Goal: Task Accomplishment & Management: Complete application form

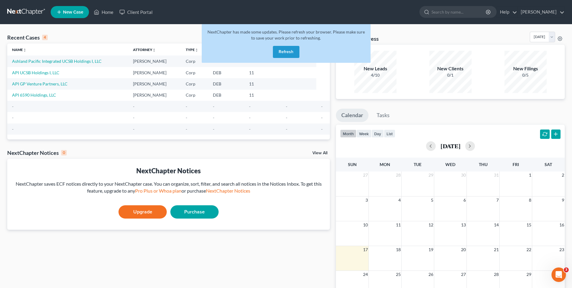
click at [282, 53] on button "Refresh" at bounding box center [286, 52] width 27 height 12
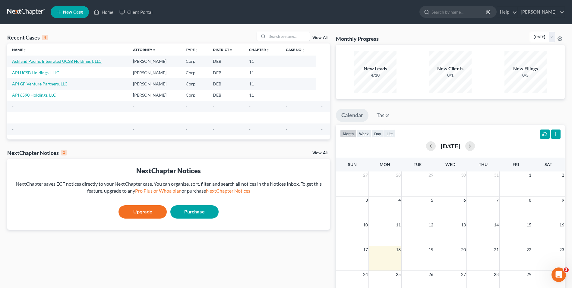
click at [75, 60] on link "Ashland Pacific Integrated UCSB Holdings I, LLC" at bounding box center [57, 60] width 90 height 5
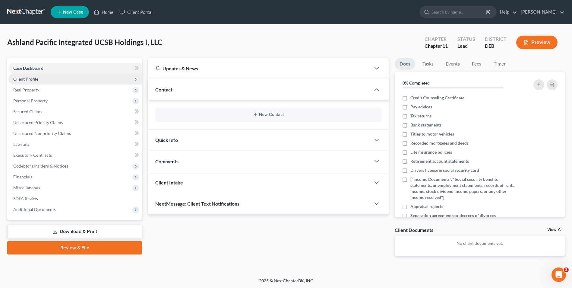
click at [29, 78] on span "Client Profile" at bounding box center [25, 78] width 25 height 5
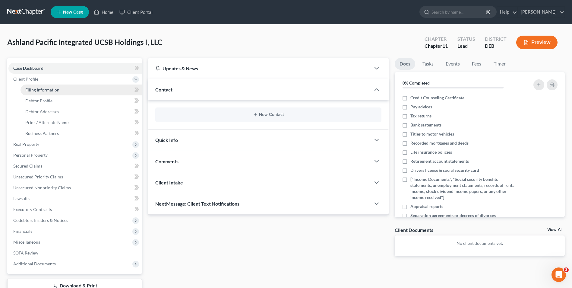
click at [39, 88] on span "Filing Information" at bounding box center [42, 89] width 34 height 5
select select "3"
select select "1"
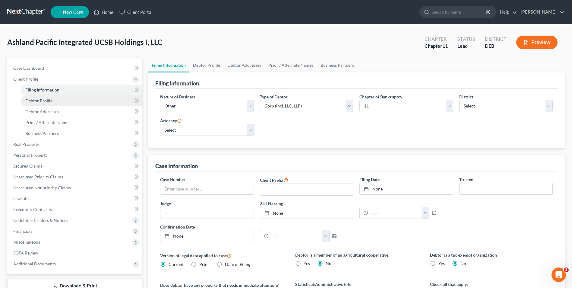
click at [44, 101] on span "Debtor Profile" at bounding box center [38, 100] width 27 height 5
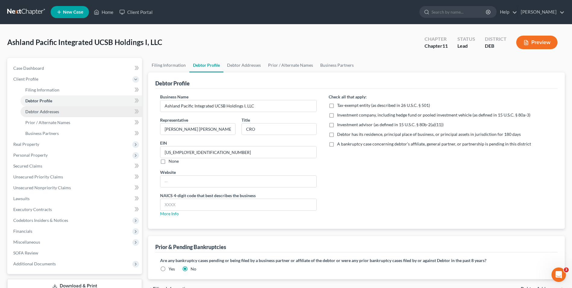
click at [50, 111] on span "Debtor Addresses" at bounding box center [42, 111] width 34 height 5
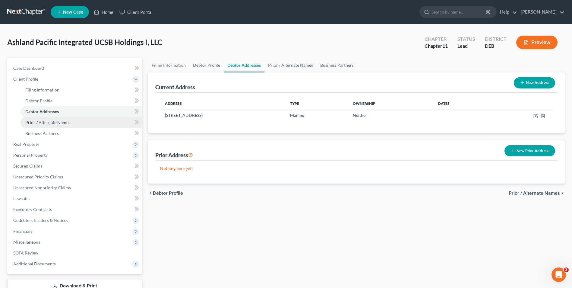
click at [60, 122] on span "Prior / Alternate Names" at bounding box center [47, 122] width 45 height 5
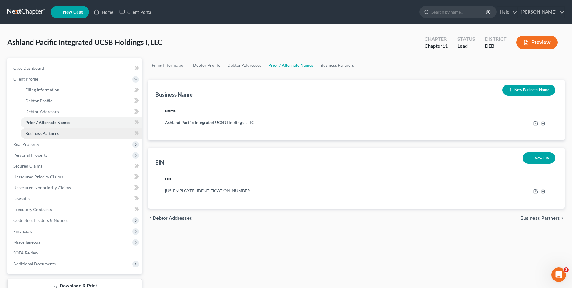
click at [49, 134] on span "Business Partners" at bounding box center [41, 133] width 33 height 5
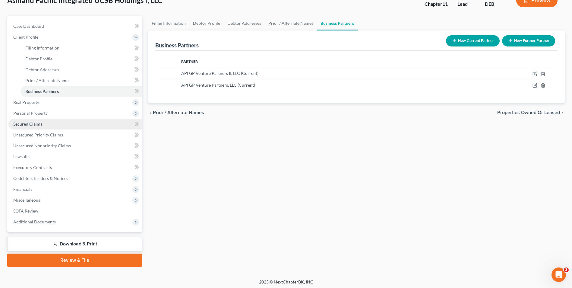
scroll to position [44, 0]
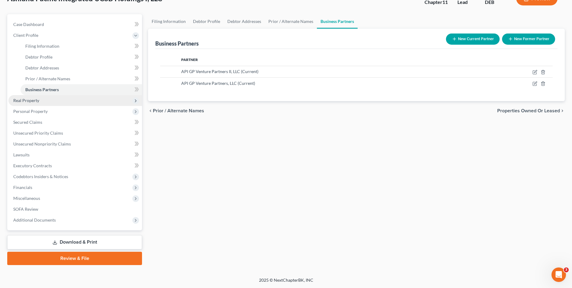
click at [38, 101] on span "Real Property" at bounding box center [26, 100] width 26 height 5
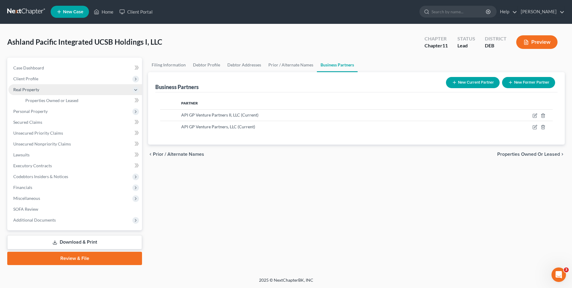
scroll to position [0, 0]
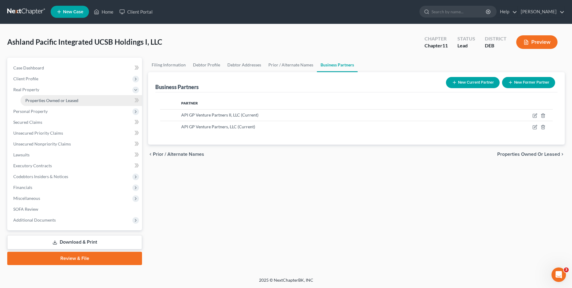
click at [54, 101] on span "Properties Owned or Leased" at bounding box center [51, 100] width 53 height 5
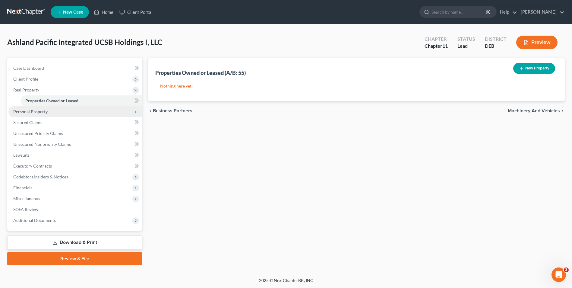
click at [40, 109] on span "Personal Property" at bounding box center [30, 111] width 34 height 5
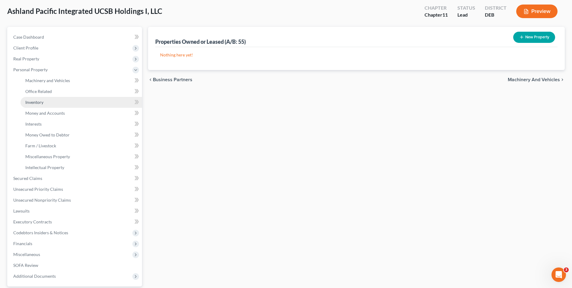
scroll to position [87, 0]
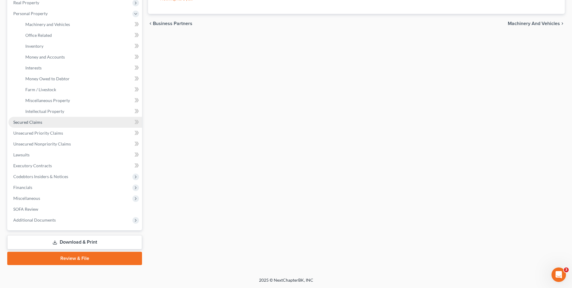
click at [34, 120] on span "Secured Claims" at bounding box center [27, 121] width 29 height 5
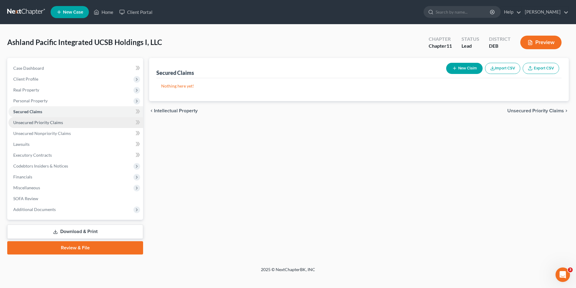
click at [57, 122] on span "Unsecured Priority Claims" at bounding box center [38, 122] width 50 height 5
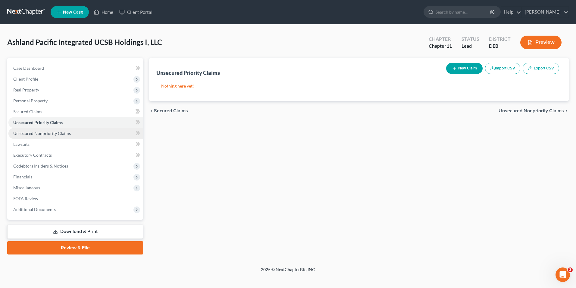
click at [56, 131] on span "Unsecured Nonpriority Claims" at bounding box center [42, 133] width 58 height 5
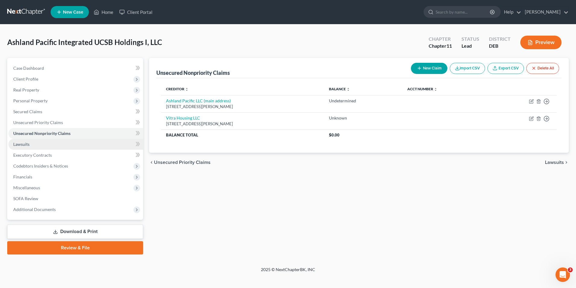
click at [28, 143] on span "Lawsuits" at bounding box center [21, 143] width 16 height 5
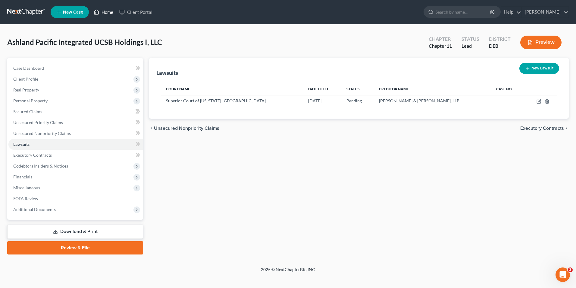
click at [108, 11] on link "Home" at bounding box center [104, 12] width 26 height 11
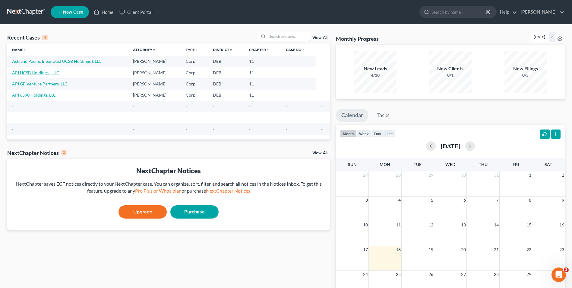
click at [37, 73] on link "API UCSB Holdings I, LLC" at bounding box center [35, 72] width 47 height 5
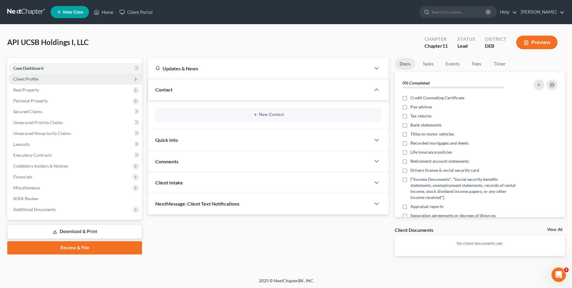
click at [30, 79] on span "Client Profile" at bounding box center [25, 78] width 25 height 5
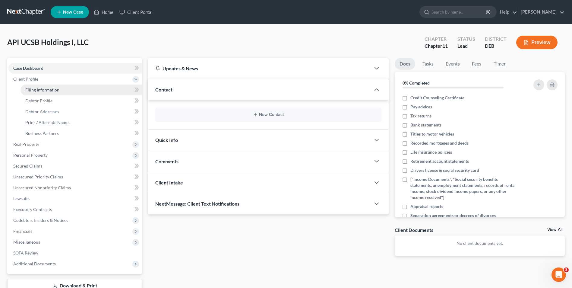
click at [49, 90] on span "Filing Information" at bounding box center [42, 89] width 34 height 5
select select "3"
select select "1"
select select "13"
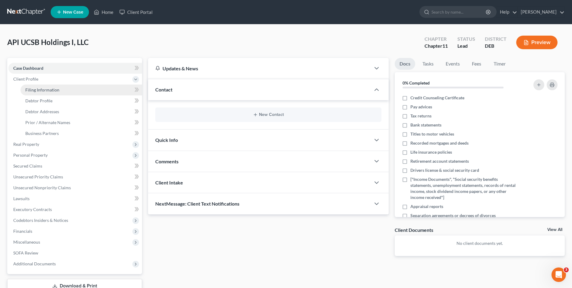
select select "0"
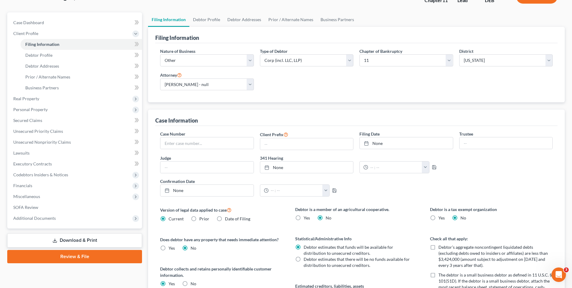
scroll to position [30, 0]
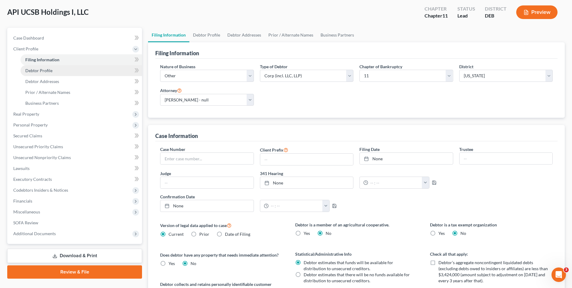
click at [38, 71] on span "Debtor Profile" at bounding box center [38, 70] width 27 height 5
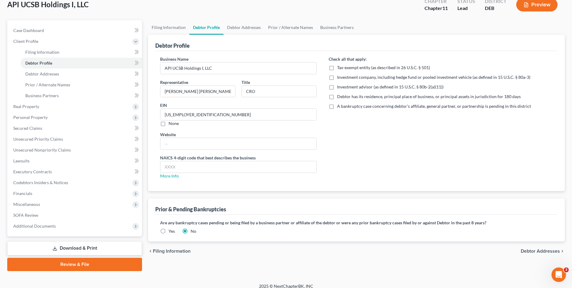
scroll to position [44, 0]
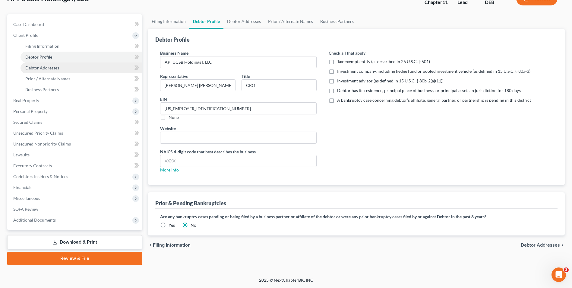
click at [43, 70] on span "Debtor Addresses" at bounding box center [42, 67] width 34 height 5
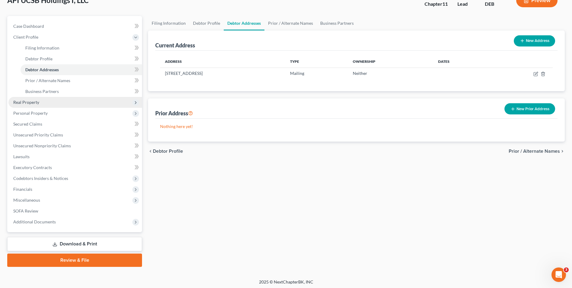
scroll to position [44, 0]
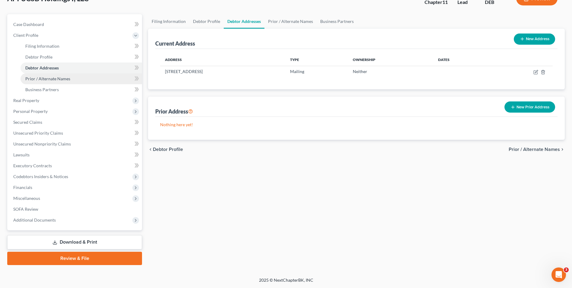
click at [48, 77] on span "Prior / Alternate Names" at bounding box center [47, 78] width 45 height 5
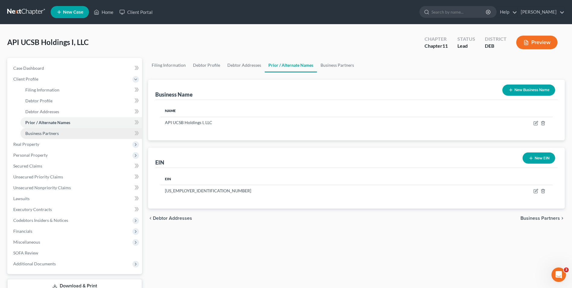
click at [37, 133] on span "Business Partners" at bounding box center [41, 133] width 33 height 5
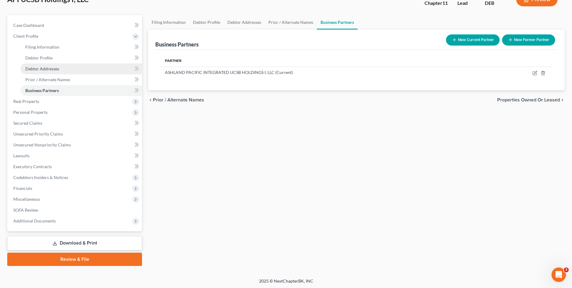
scroll to position [44, 0]
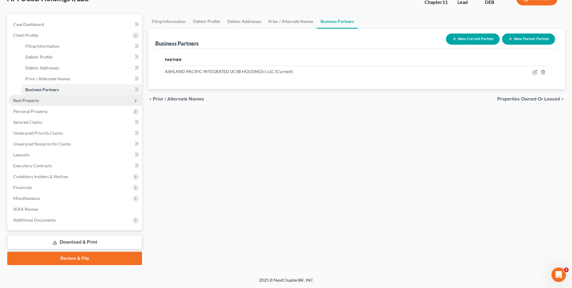
click at [29, 100] on span "Real Property" at bounding box center [26, 100] width 26 height 5
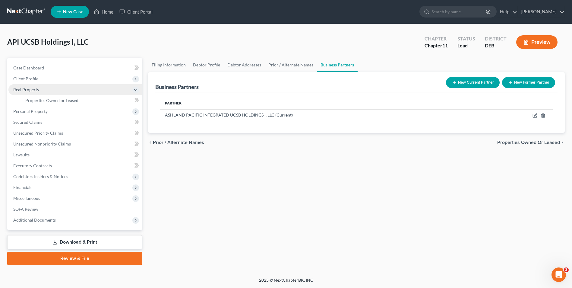
scroll to position [0, 0]
